Goal: Find specific page/section: Find specific page/section

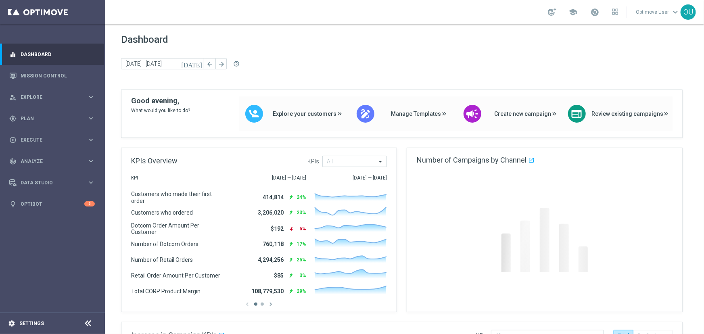
click at [8, 320] on icon "settings" at bounding box center [11, 323] width 7 height 7
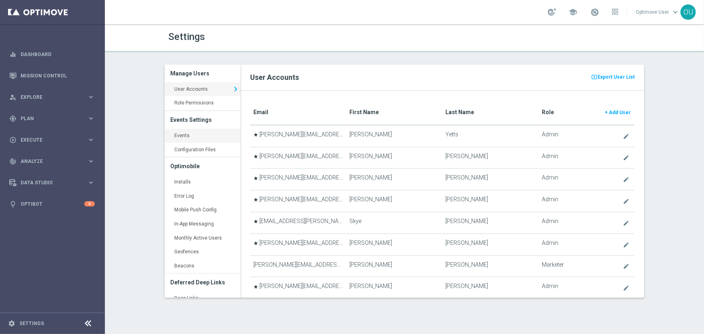
click at [198, 138] on link "Events keyboard_arrow_right" at bounding box center [203, 136] width 76 height 15
